Goal: Ask a question: Seek information or help from site administrators or community

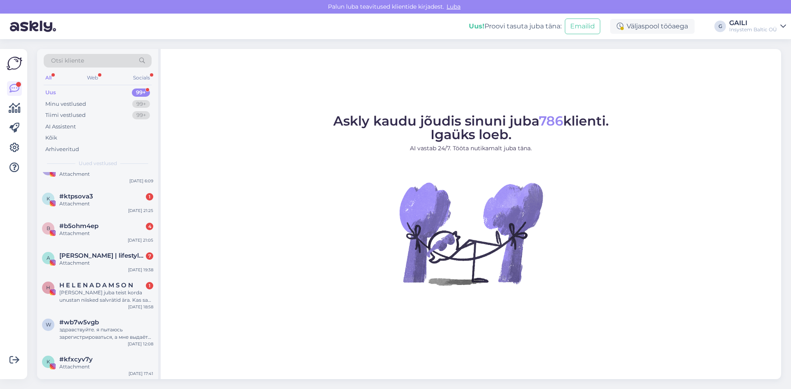
scroll to position [82, 0]
click at [86, 290] on div "[PERSON_NAME] juba teist korda unustan niisked salvrätid ära. Kas sa need saaks…" at bounding box center [106, 295] width 94 height 15
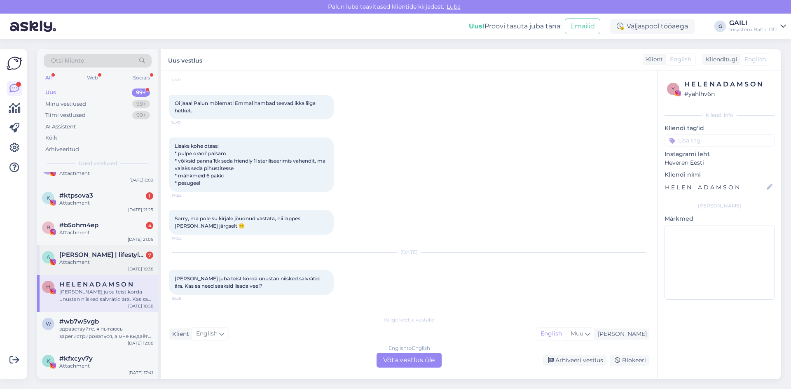
scroll to position [5697, 0]
click at [94, 265] on div "Attachment" at bounding box center [106, 262] width 94 height 7
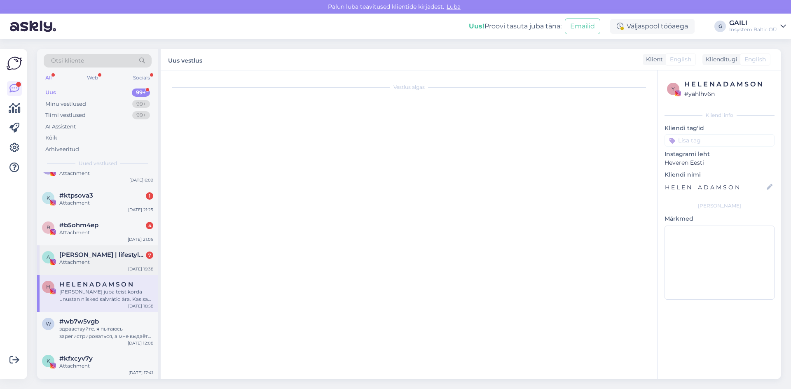
scroll to position [0, 0]
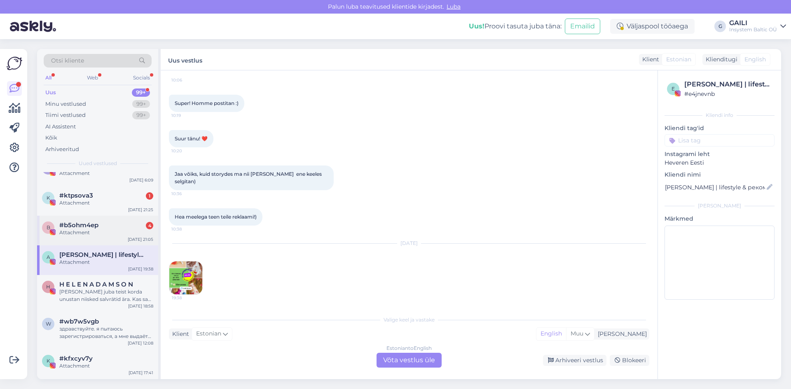
click at [96, 236] on div "Attachment" at bounding box center [106, 232] width 94 height 7
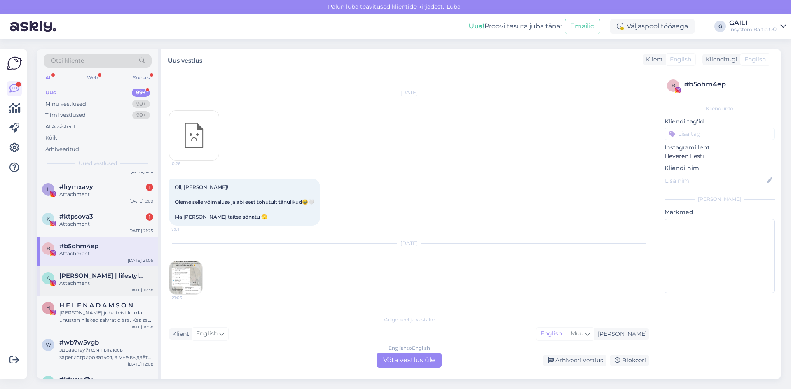
scroll to position [41, 0]
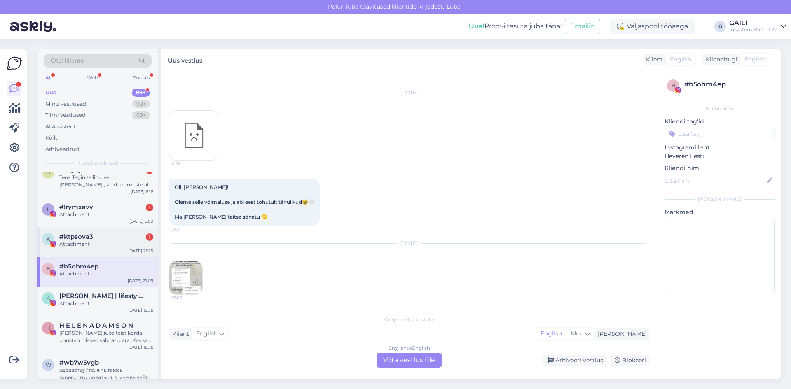
click at [86, 238] on span "#ktpsova3" at bounding box center [76, 236] width 34 height 7
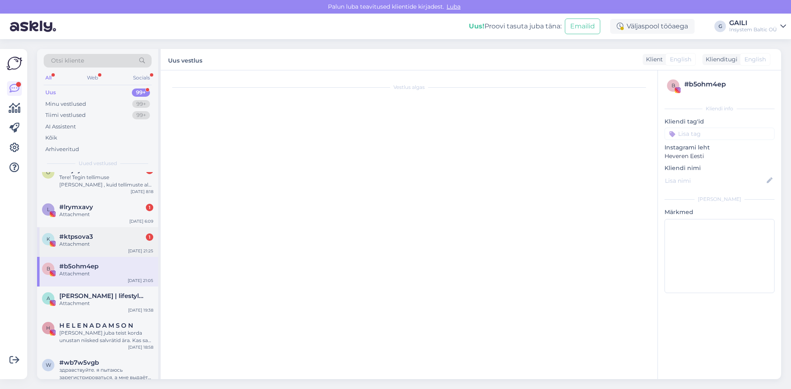
scroll to position [0, 0]
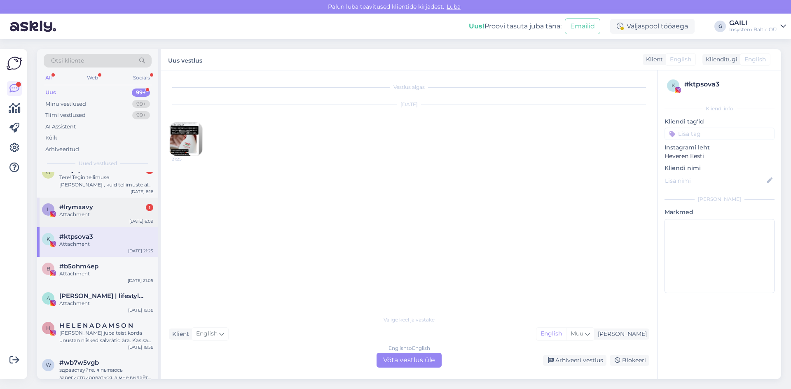
click at [88, 215] on div "Attachment" at bounding box center [106, 214] width 94 height 7
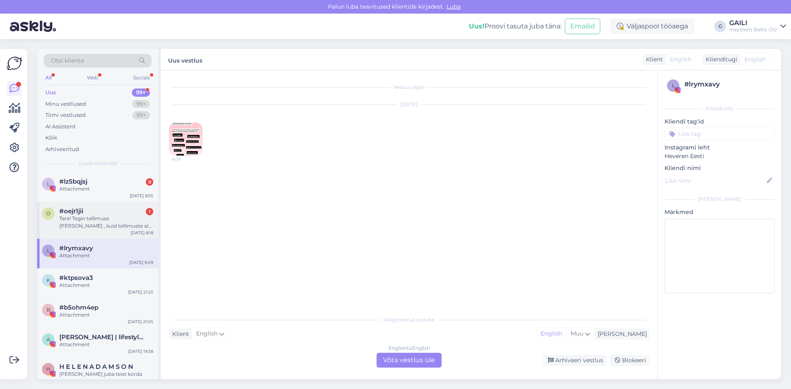
click at [87, 224] on div "Tere! Tegin tellimuse [PERSON_NAME] , kuid tellimuste alt näitab et tellimus oo…" at bounding box center [106, 222] width 94 height 15
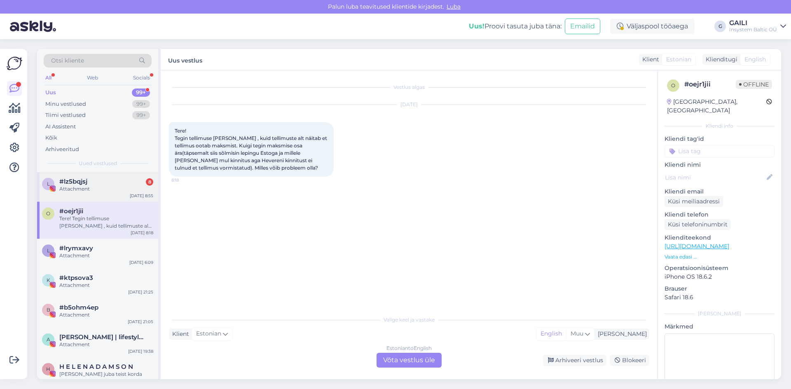
click at [84, 188] on div "Attachment" at bounding box center [106, 188] width 94 height 7
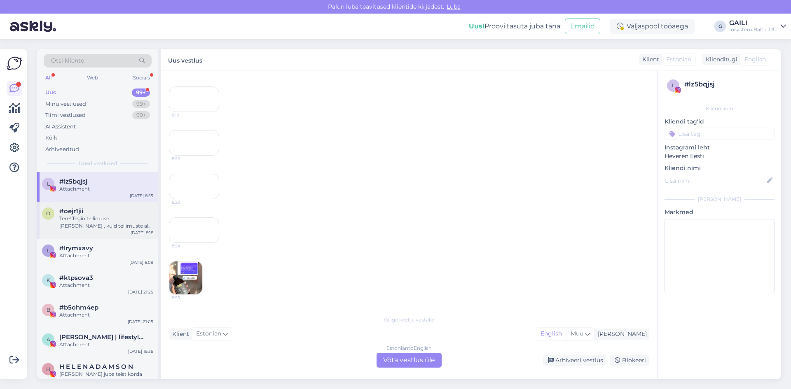
scroll to position [1670, 0]
click at [81, 215] on div "Tere! Tegin tellimuse [PERSON_NAME] , kuid tellimuste alt näitab et tellimus oo…" at bounding box center [106, 222] width 94 height 15
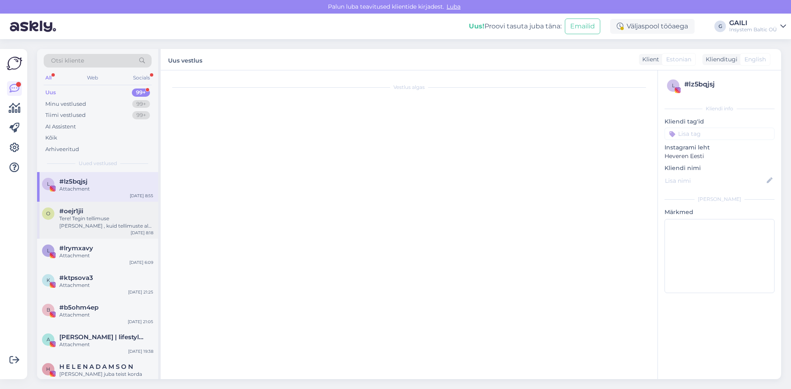
scroll to position [0, 0]
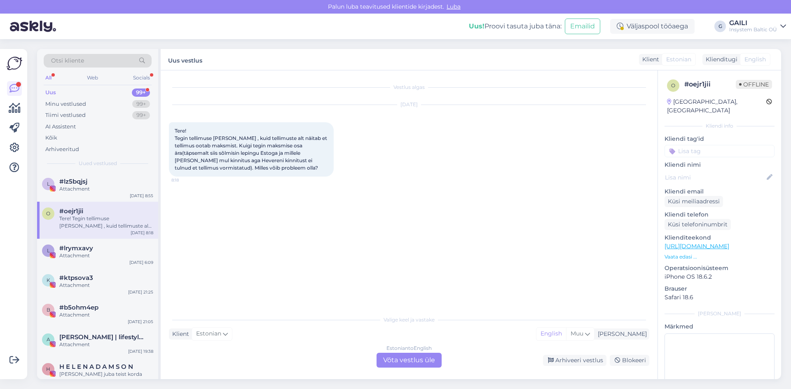
click at [410, 359] on div "Estonian to English Võta vestlus üle" at bounding box center [408, 360] width 65 height 15
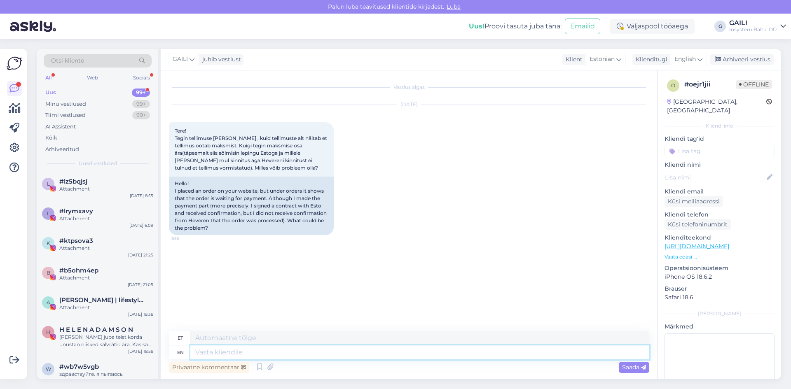
click at [309, 356] on textarea at bounding box center [419, 353] width 459 height 14
type textarea "Tere"
type textarea "Tere!"
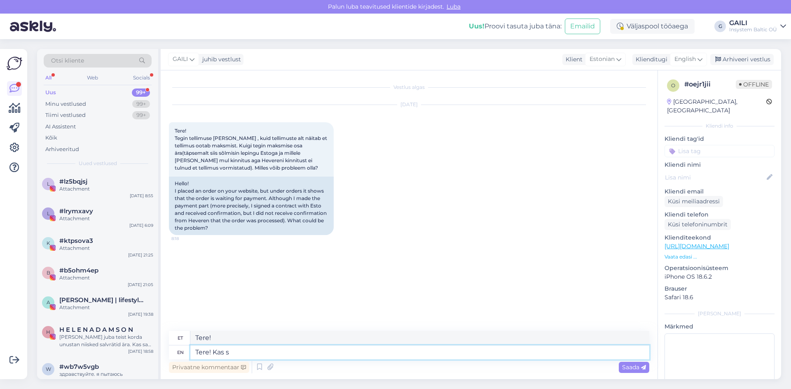
type textarea "Tere! Kas sa"
type textarea "Tere! Kas"
type textarea "Tere! Kas saaksite"
type textarea "Tere! Kas [PERSON_NAME]"
type textarea "Tere! Kas saaksite palun ö"
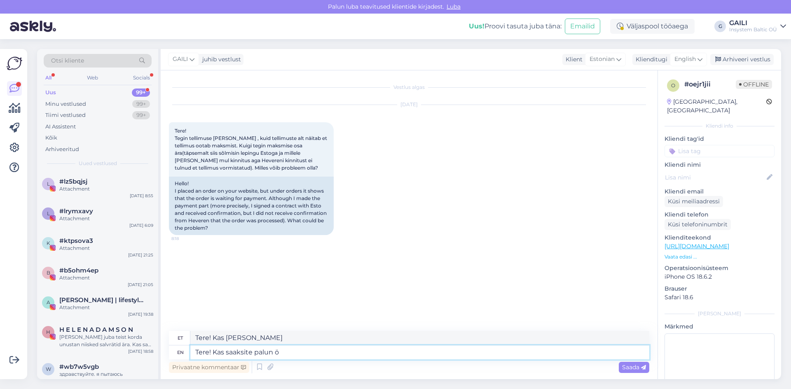
type textarea "Tere! Kas [PERSON_NAME]"
type textarea "Tere! Kas saaksite palun öelda"
type textarea "Tere! Kas saaksite palun öelda enda"
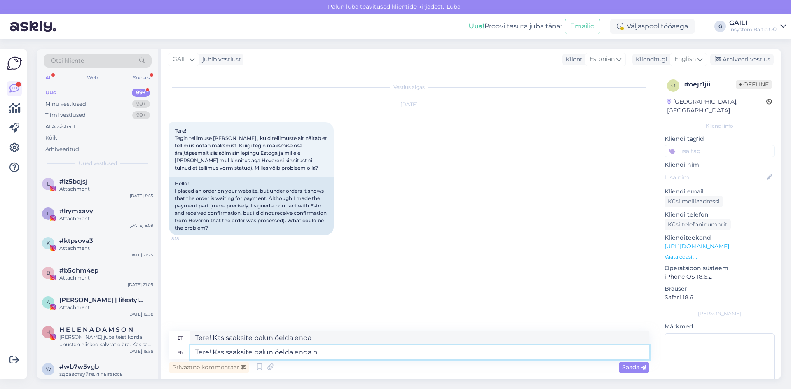
type textarea "Tere! Kas saaksite palun öelda enda ni"
type textarea "Tere! Kas saaksite palun öelda enda n"
type textarea "Tere! Kas saaksite palun öelda enda nime v"
type textarea "Tere! Kas saaksite palun öelda enda nime"
type textarea "Tere! Kas saaksite palun öelda enda nime või"
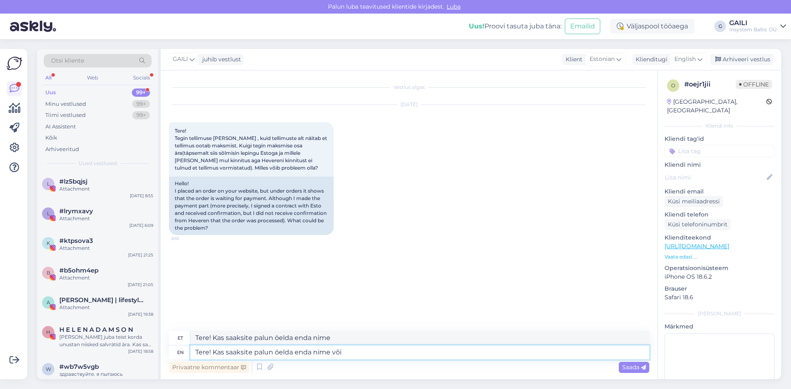
type textarea "Tere! Kas saaksite palun öelda enda nime või"
type textarea "Tere! Kas saaksite palun öelda enda nime või tellimuse n"
type textarea "Tere! Kas saaksite palun öelda enda nime või tellimuse"
type textarea "Tere! Kas saaksite palun öelda enda nime või tellimuse numbri."
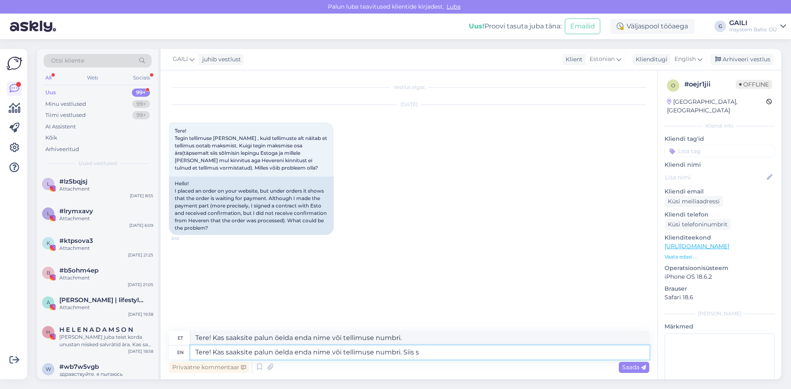
type textarea "Tere! Kas saaksite palun öelda enda nime või tellimuse numbri. Siis sa"
type textarea "Tere! Kas saaksite palun öelda enda nime või tellimuse numbri. Siis"
type textarea "Tere! Kas saaksite palun öelda enda nime või tellimuse numbri. Siis saame k"
type textarea "Tere! Kas saaksite palun öelda enda nime või tellimuse numbri. Siis saame"
type textarea "Tere! Kas saaksite palun öelda enda nime või tellimuse numbri. Siis saame kinni…"
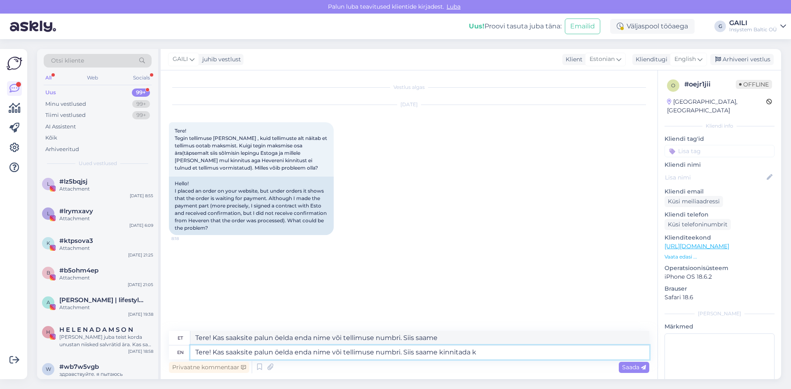
type textarea "Tere! Kas saaksite palun öelda enda nime või tellimuse numbri. Siis saame kinni…"
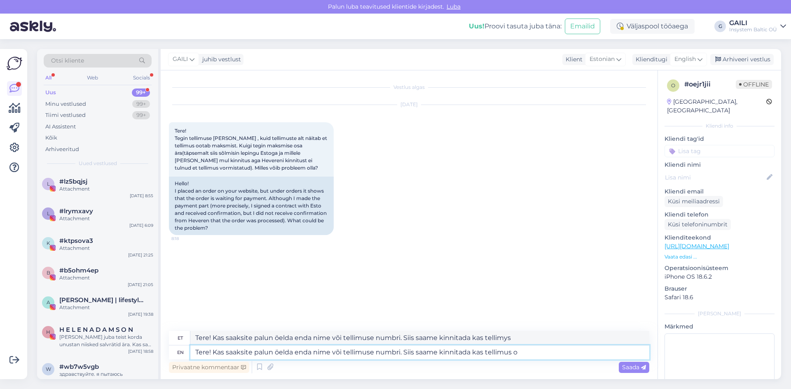
type textarea "Tere! Kas saaksite palun öelda enda nime või tellimuse numbri. Siis saame kinni…"
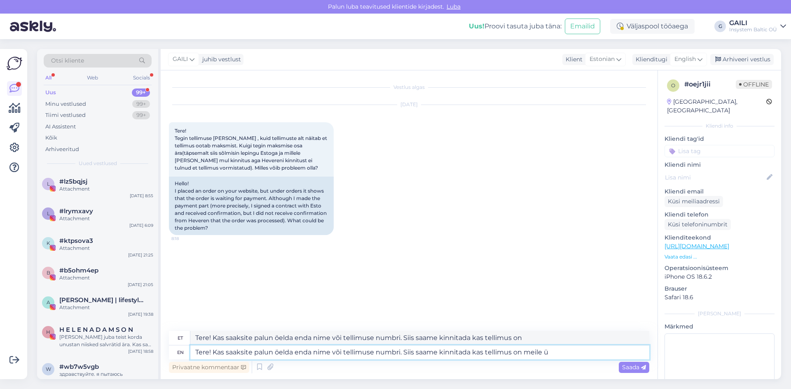
type textarea "Tere! Kas saaksite palun öelda enda nime või tellimuse numbri. saame kinnitada …"
type textarea "Tere! Kas saaksite palun öelda enda nime või tellimuse numbri. Siis saame kinni…"
type textarea "Tere! Kas saaksite palun öelda enda nime või tellimuse numbri. saame kinnitada …"
type textarea "Tere! Kas saaksite palun öelda enda nime või tellimuse numbri. Siis saame kinni…"
type textarea "Tere! Kas saaksite palun öelda enda nime või tellimuse numbri. saame kinnitada …"
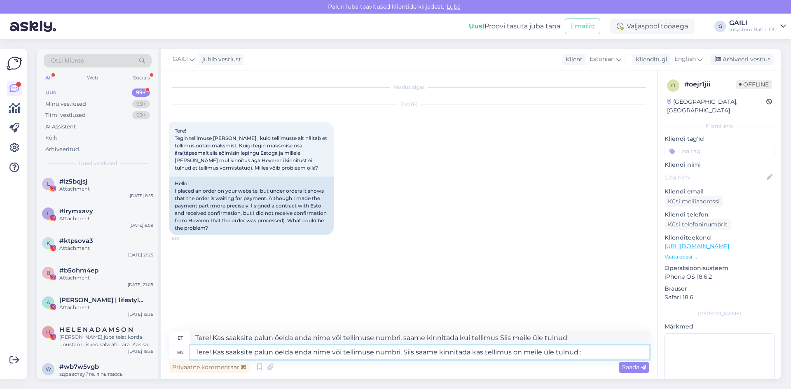
type textarea "Tere! Kas saaksite palun öelda enda nime või tellimuse numbri. Siis saame kinni…"
type textarea "Tere! Kas saaksite palun öelda enda nime või tellimuse numbri. saame kinnitada …"
type textarea "Tere! Kas saaksite palun öelda enda nime või tellimuse numbri. Siis saame kinni…"
click at [630, 366] on span "Saada" at bounding box center [634, 367] width 24 height 7
